Goal: Task Accomplishment & Management: Complete application form

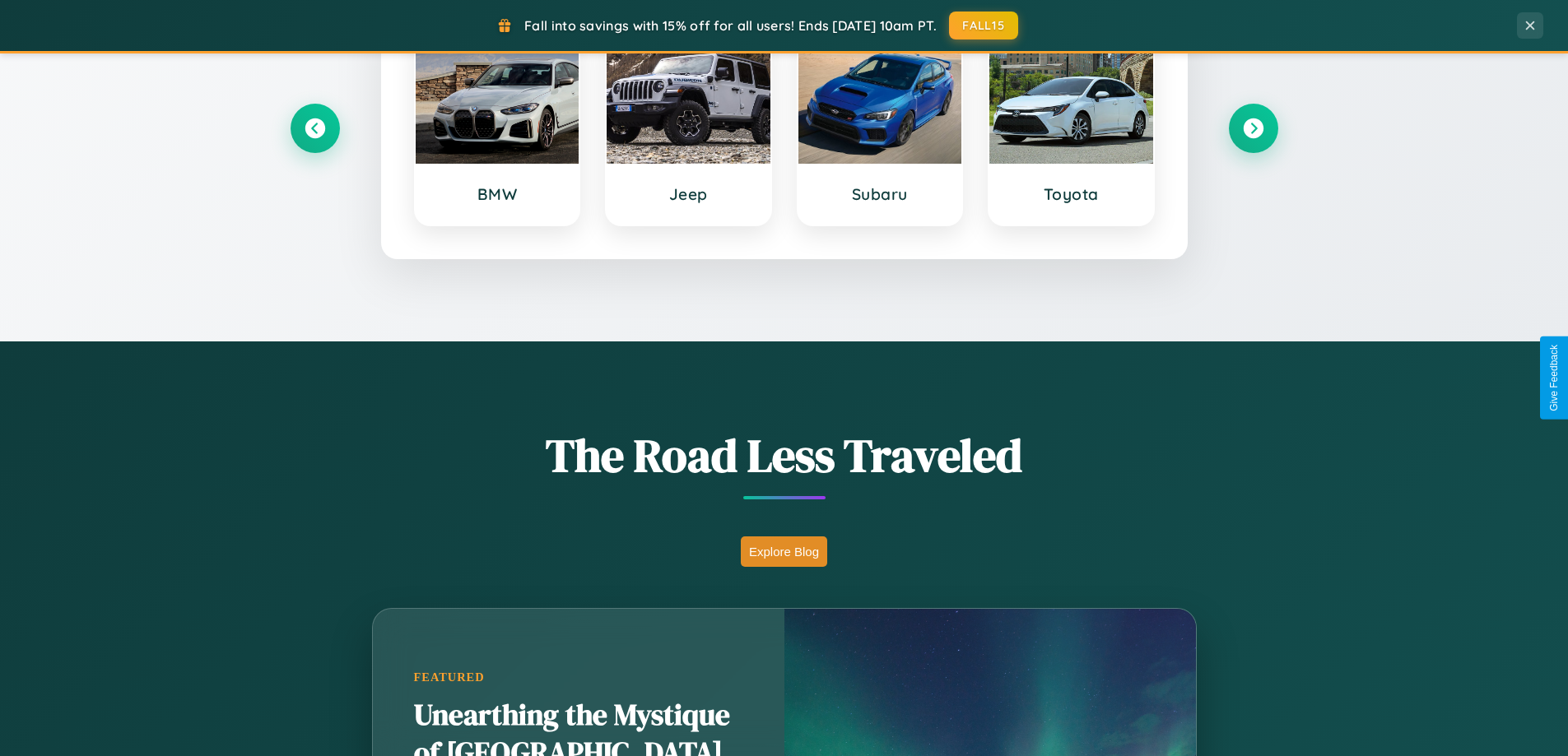
scroll to position [1133, 0]
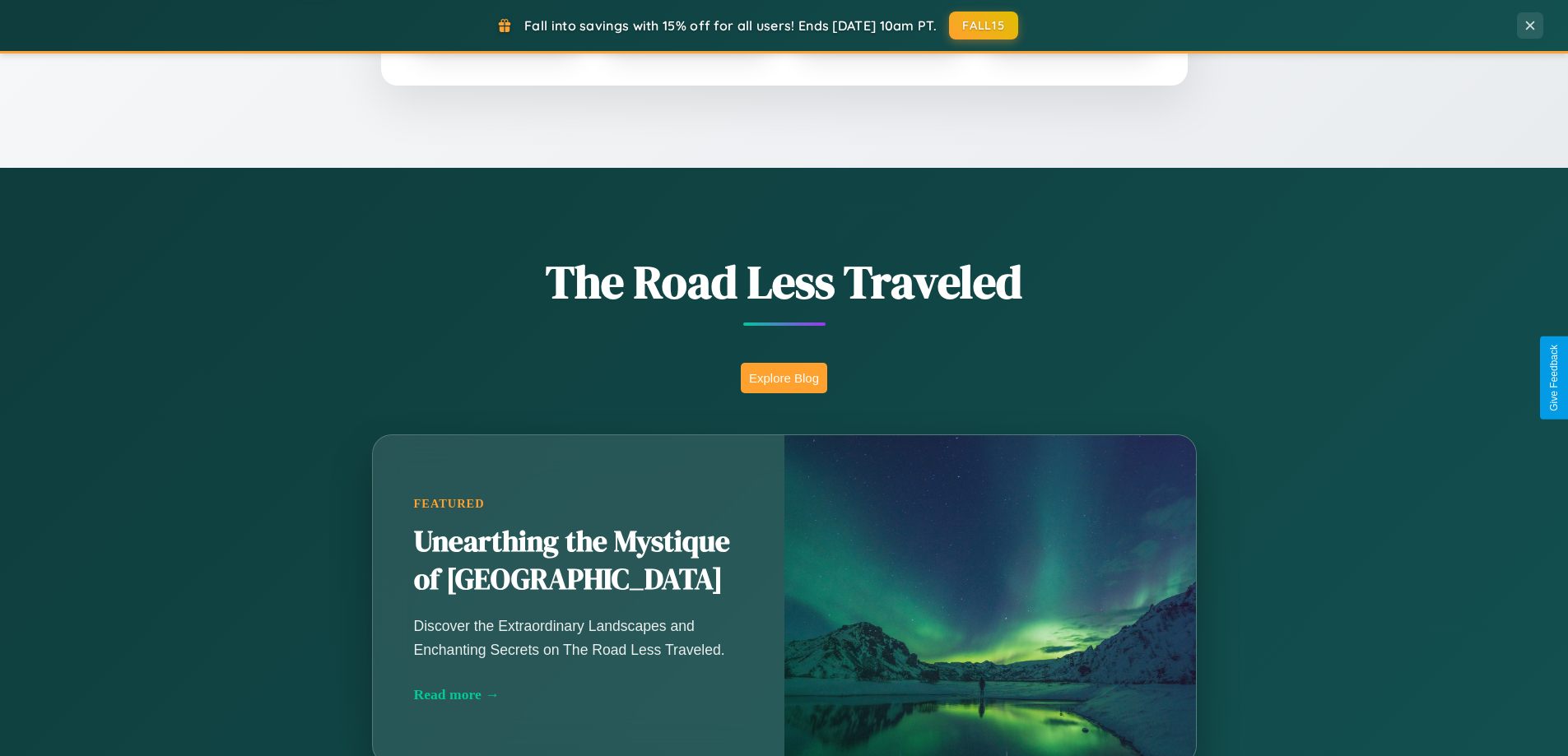
click at [784, 378] on button "Explore Blog" at bounding box center [784, 378] width 87 height 30
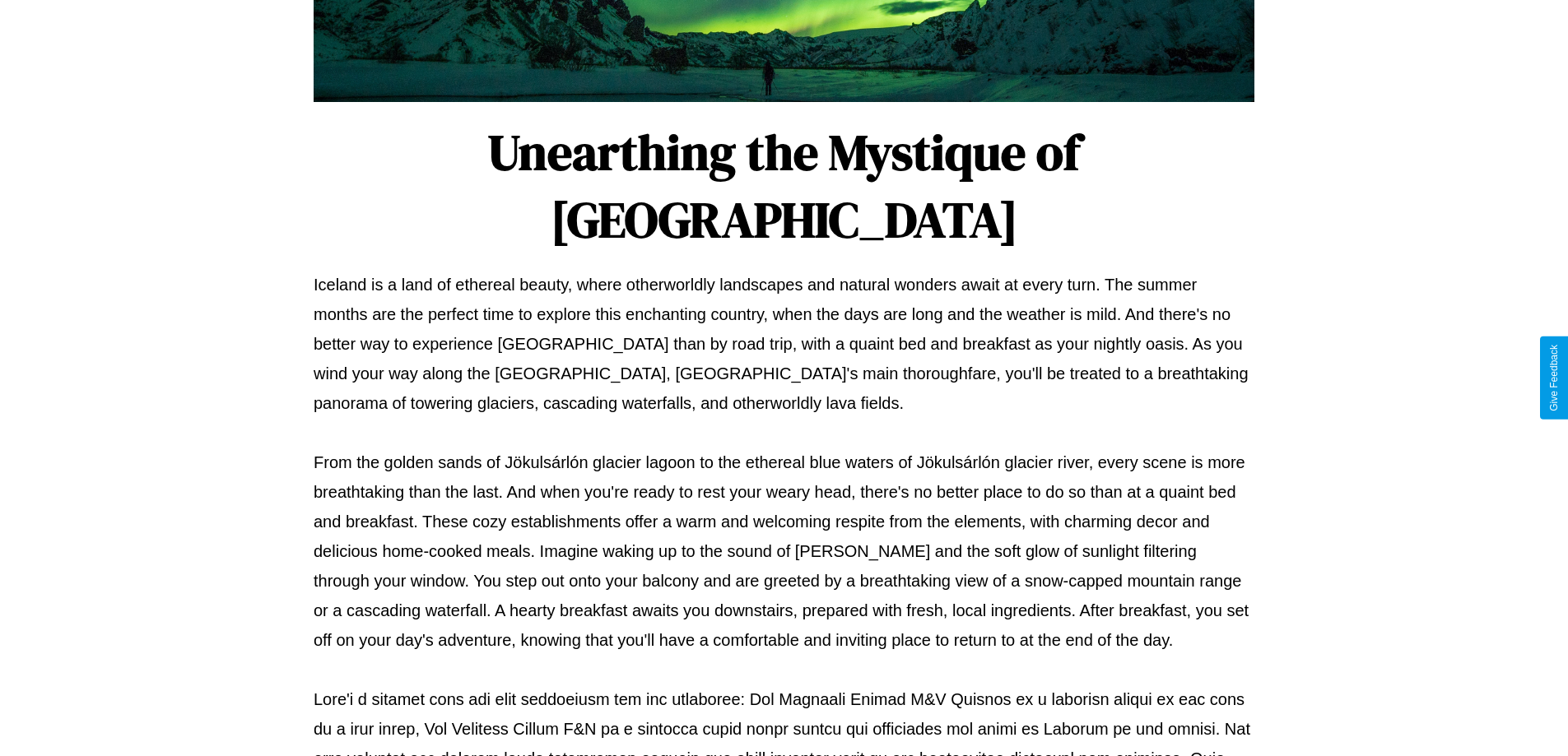
scroll to position [532, 0]
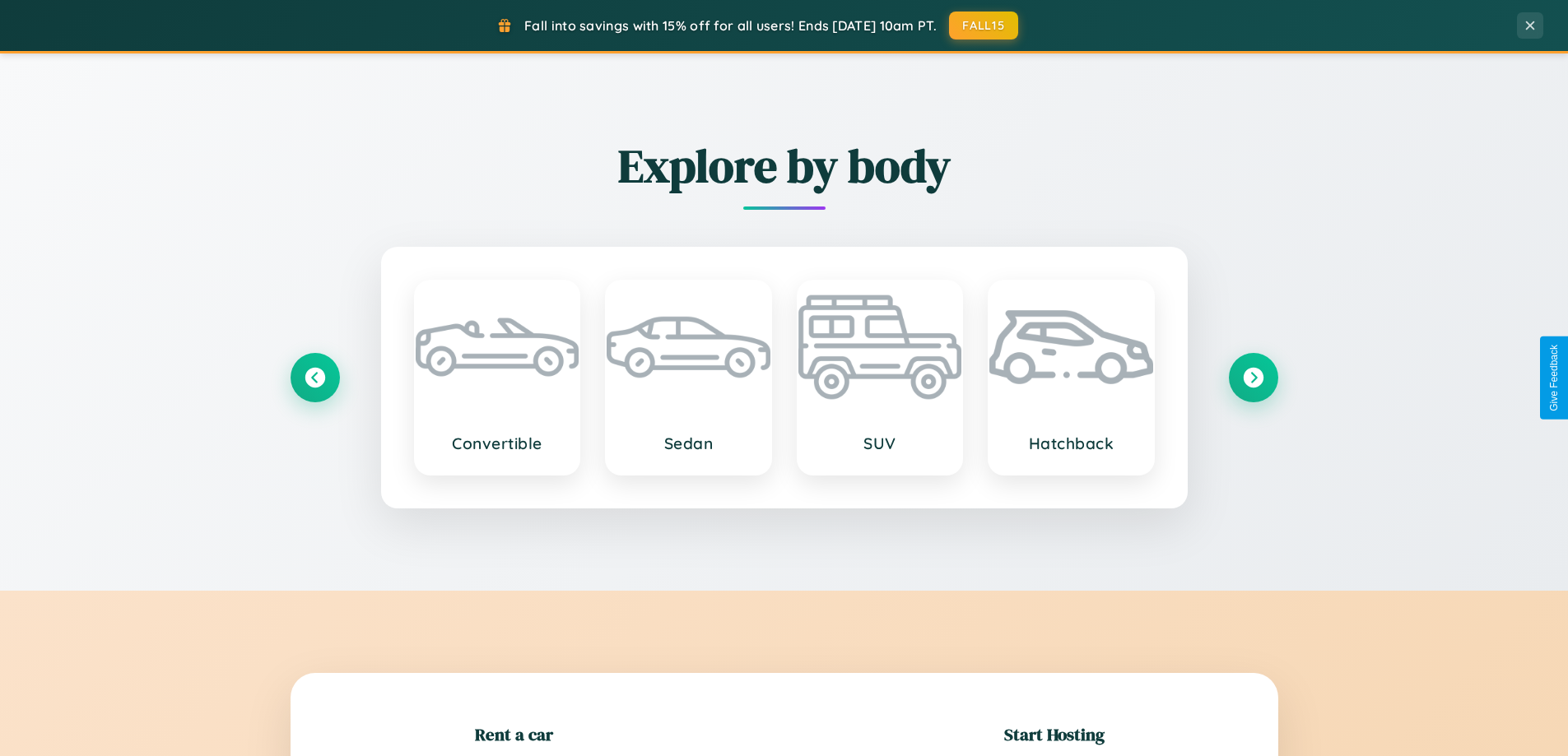
scroll to position [356, 0]
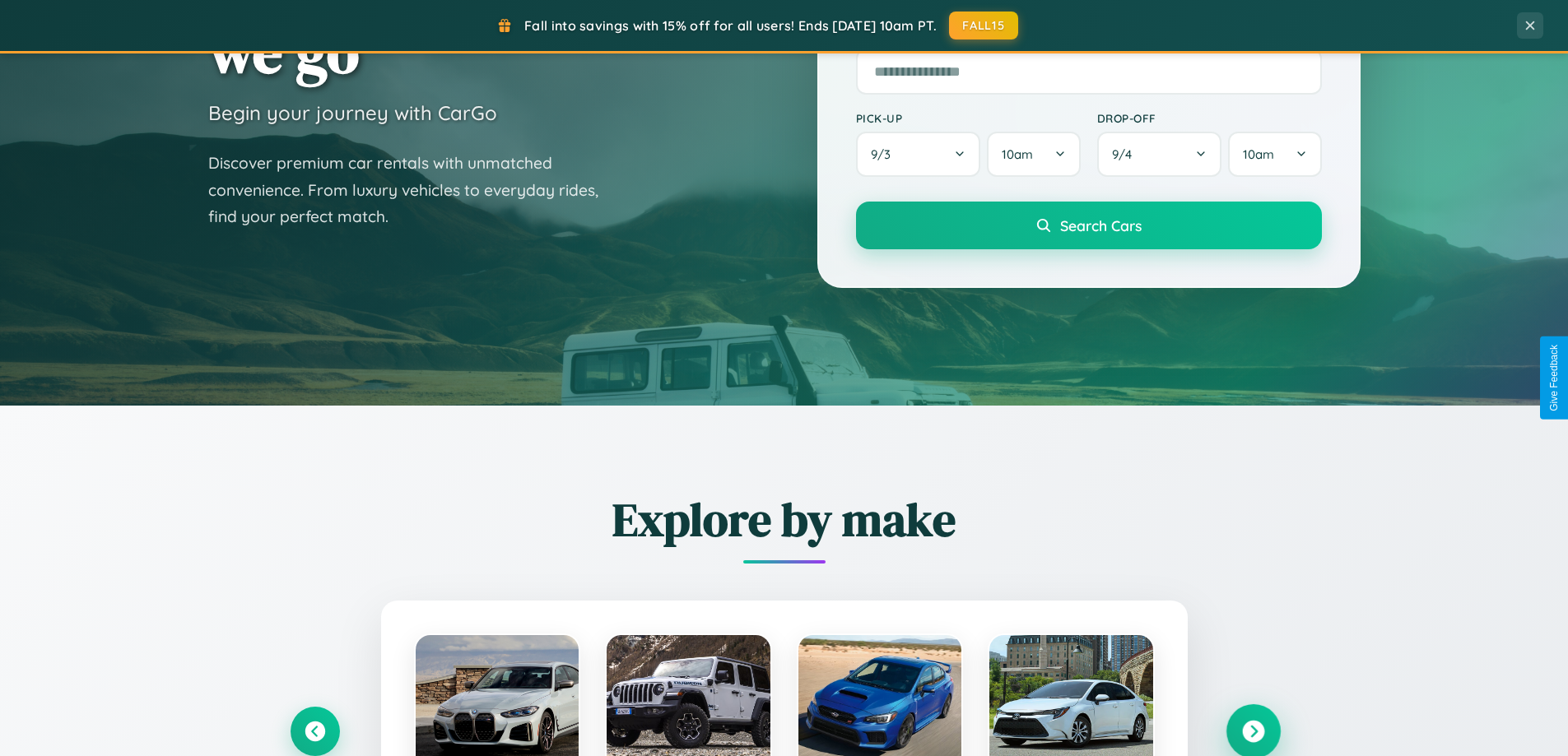
click at [1253, 731] on icon at bounding box center [1254, 732] width 23 height 23
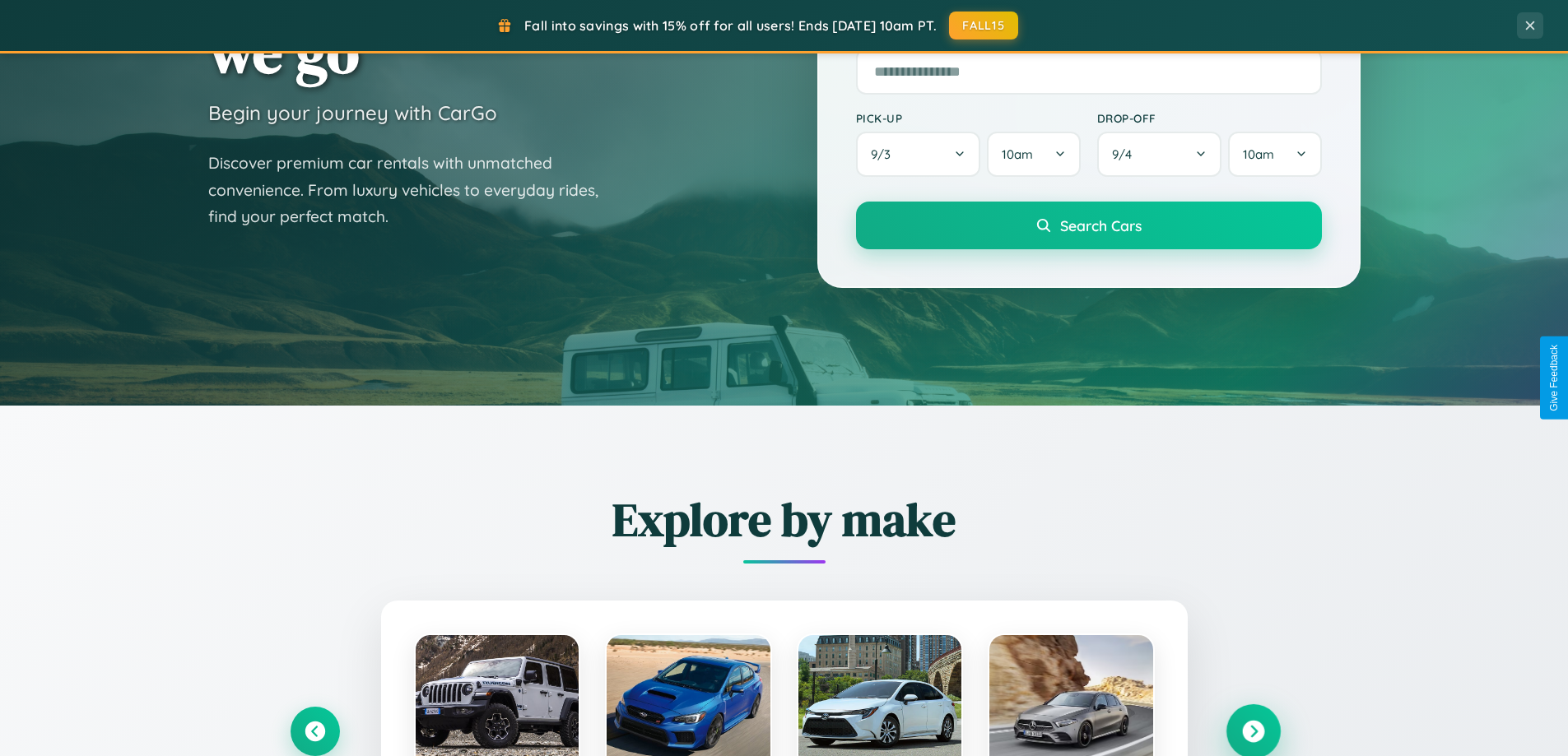
click at [1253, 730] on icon at bounding box center [1254, 732] width 23 height 23
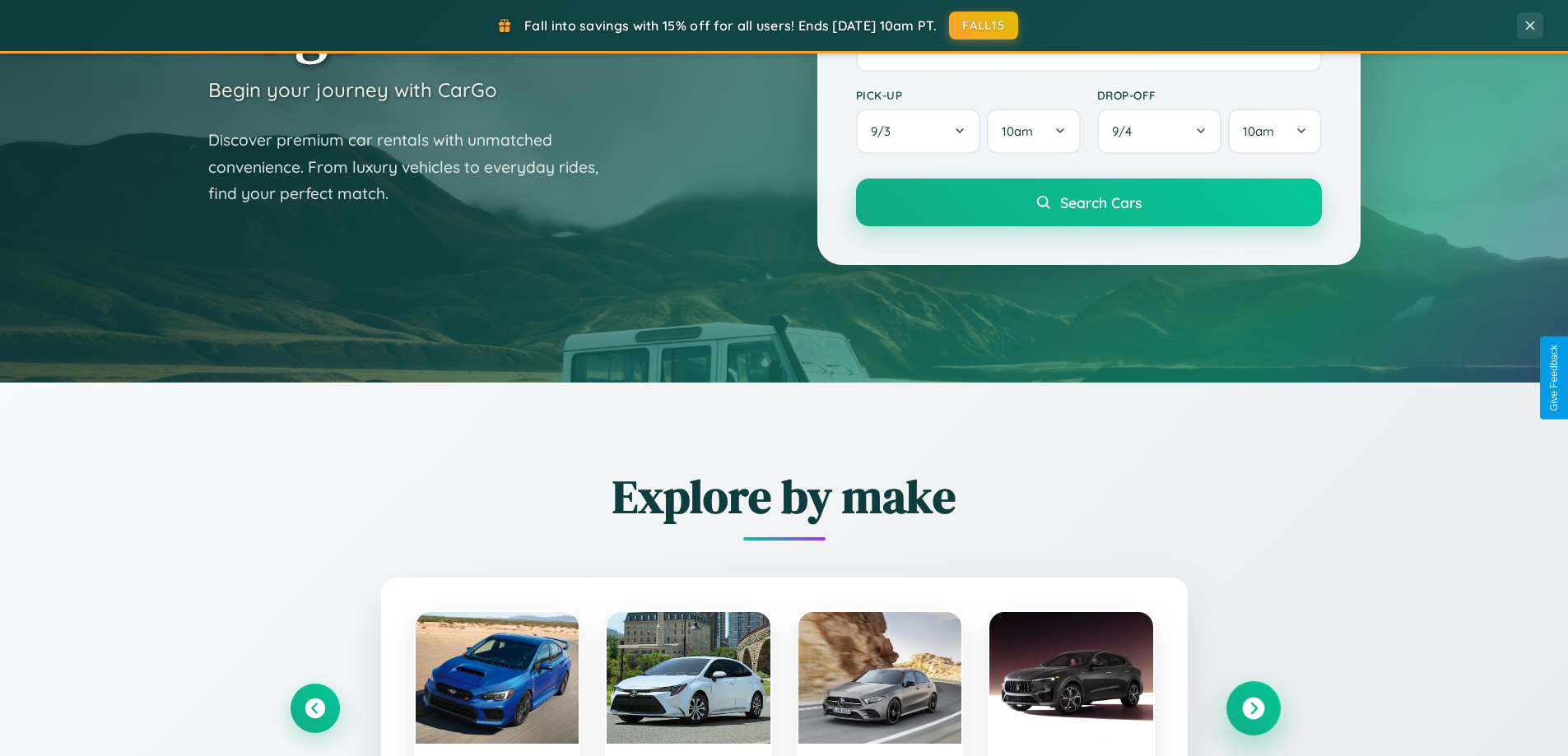
scroll to position [2644, 0]
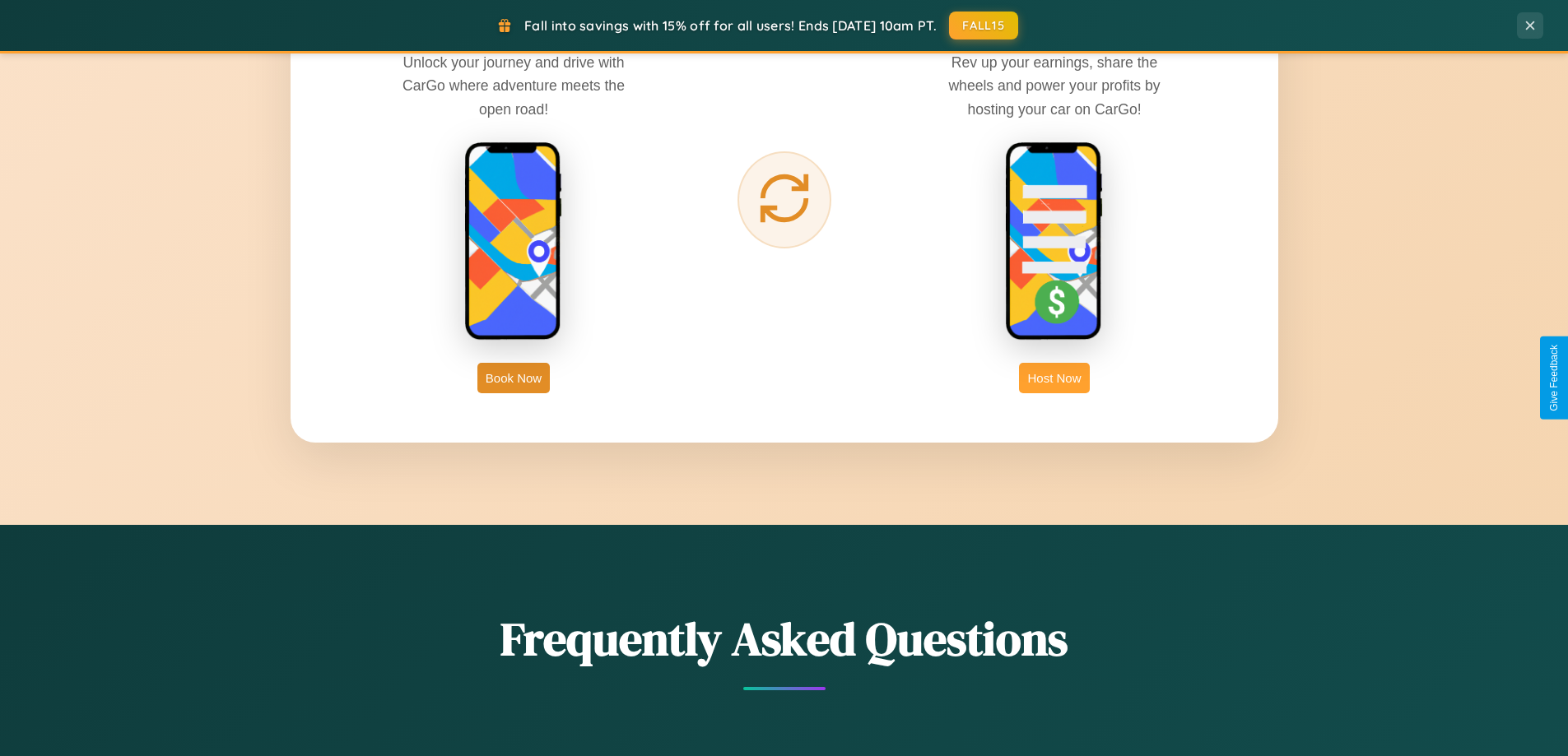
click at [1054, 378] on button "Host Now" at bounding box center [1054, 378] width 70 height 30
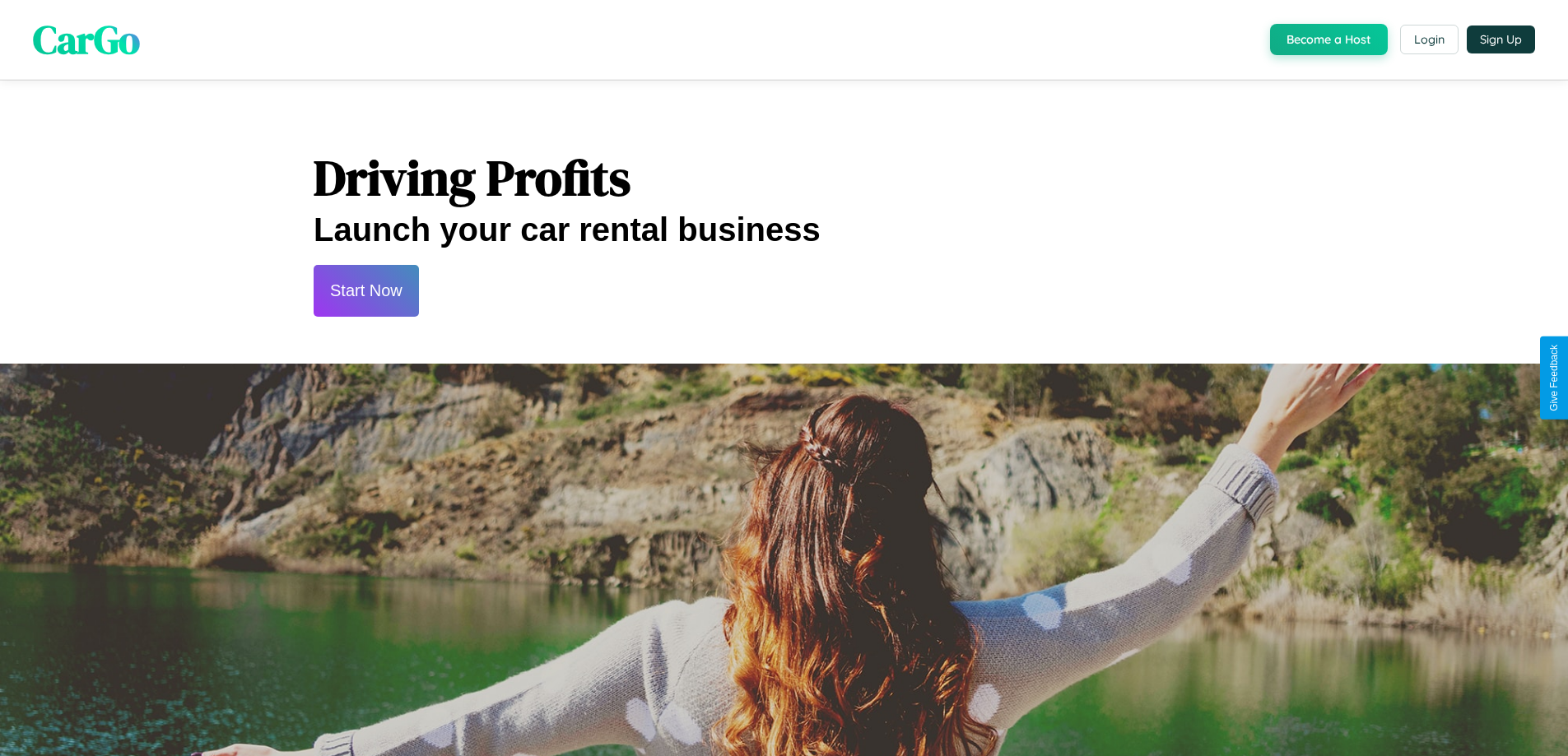
click at [365, 291] on button "Start Now" at bounding box center [366, 291] width 106 height 52
